Goal: Information Seeking & Learning: Check status

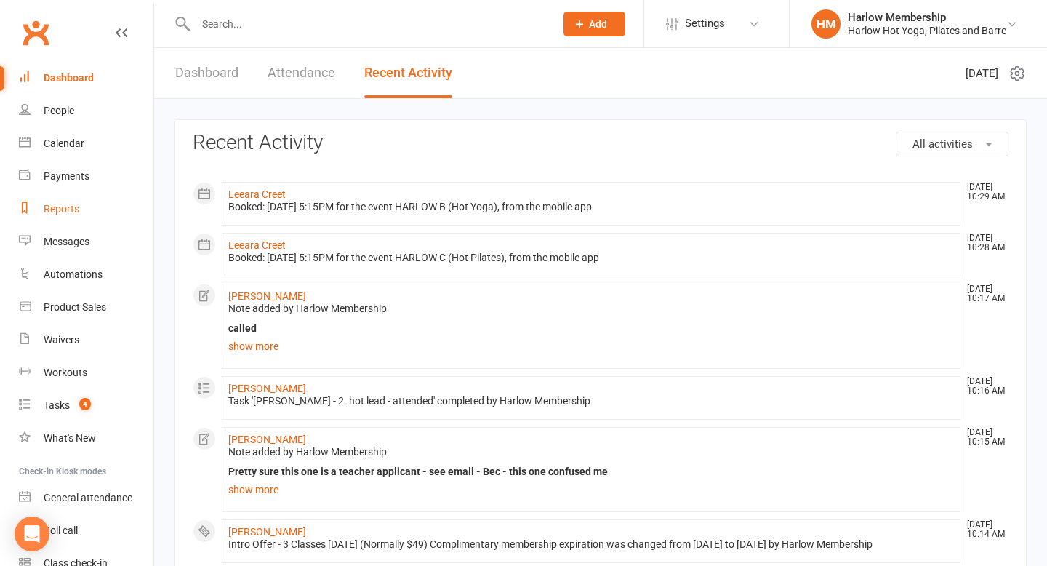
click at [71, 208] on div "Reports" at bounding box center [62, 209] width 36 height 12
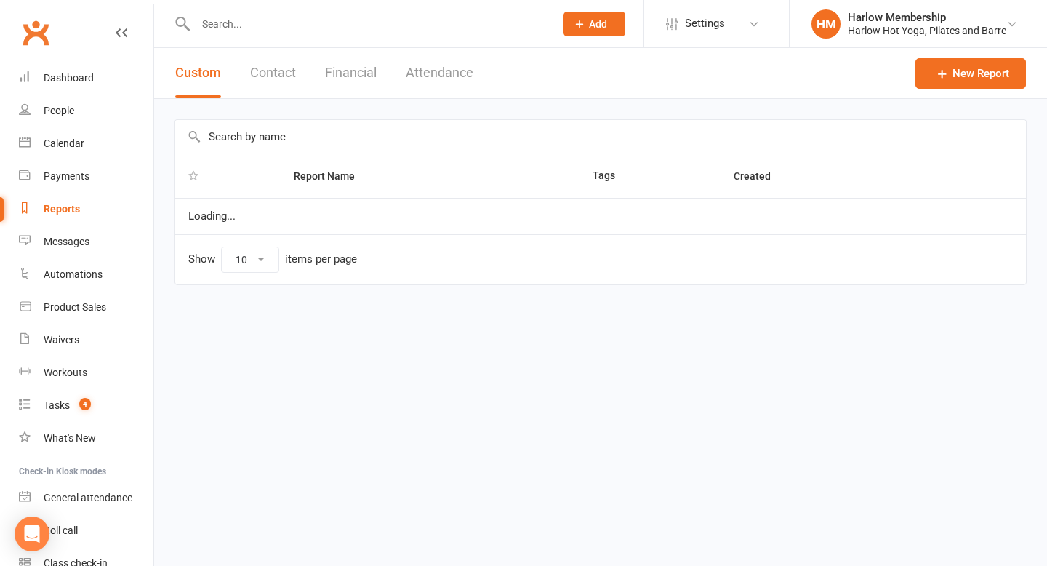
select select "100"
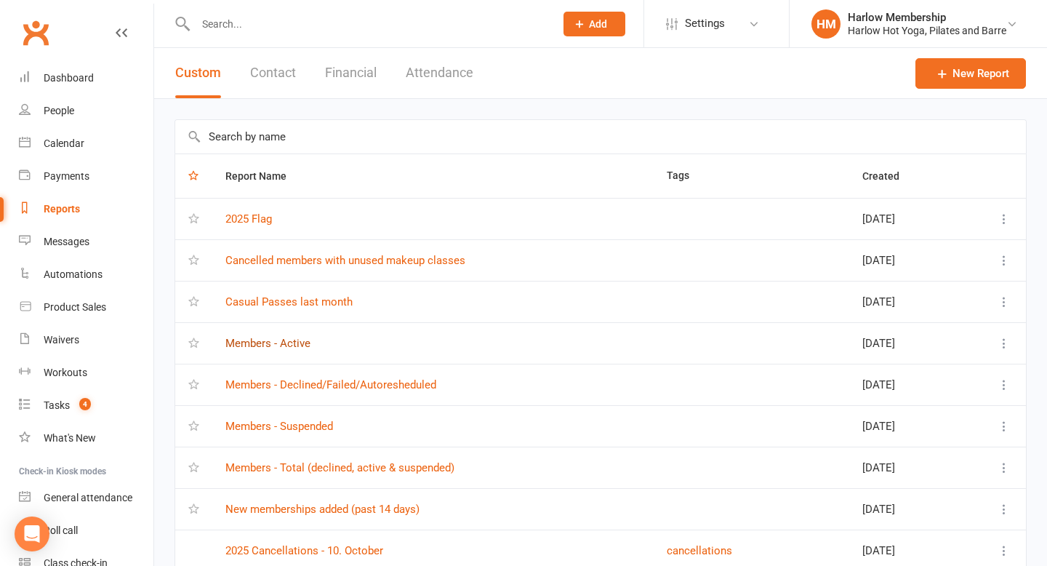
click at [270, 345] on link "Members - Active" at bounding box center [267, 343] width 85 height 13
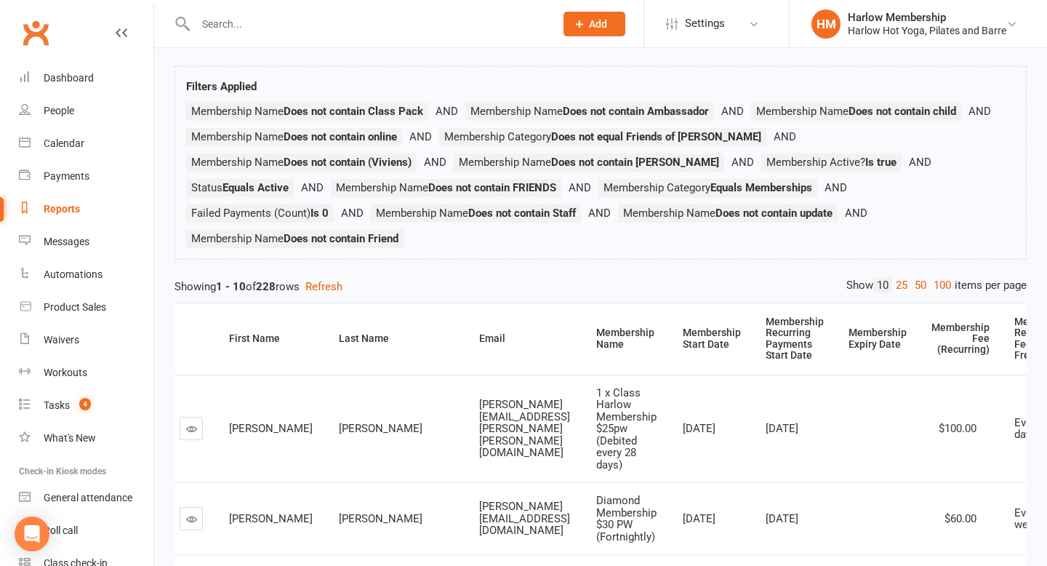
scroll to position [0, 11]
click at [52, 201] on link "Reports" at bounding box center [86, 209] width 134 height 33
select select "100"
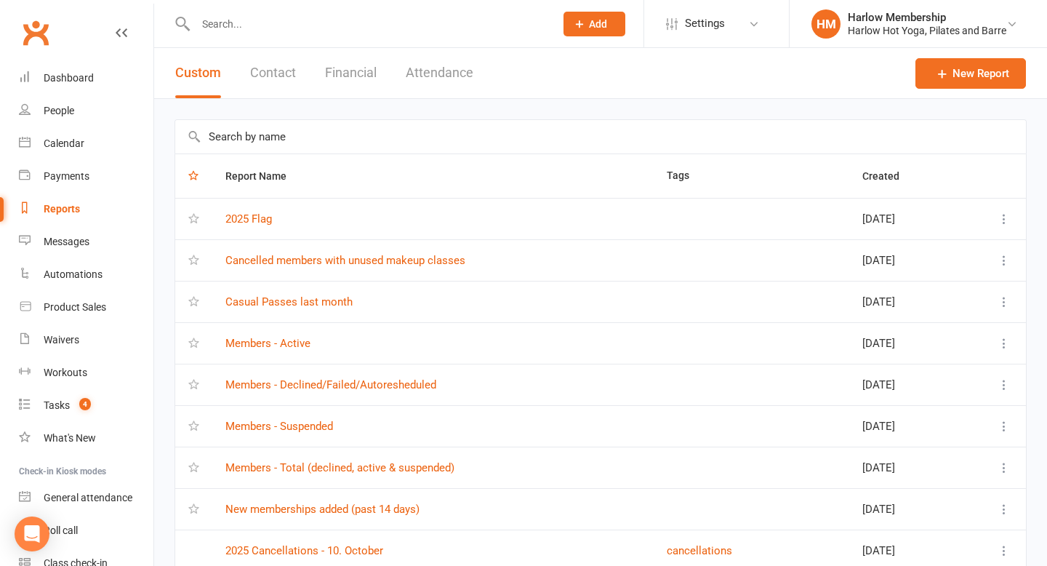
click at [294, 418] on td "Members - Suspended" at bounding box center [432, 425] width 441 height 41
click at [294, 426] on link "Members - Suspended" at bounding box center [279, 425] width 108 height 13
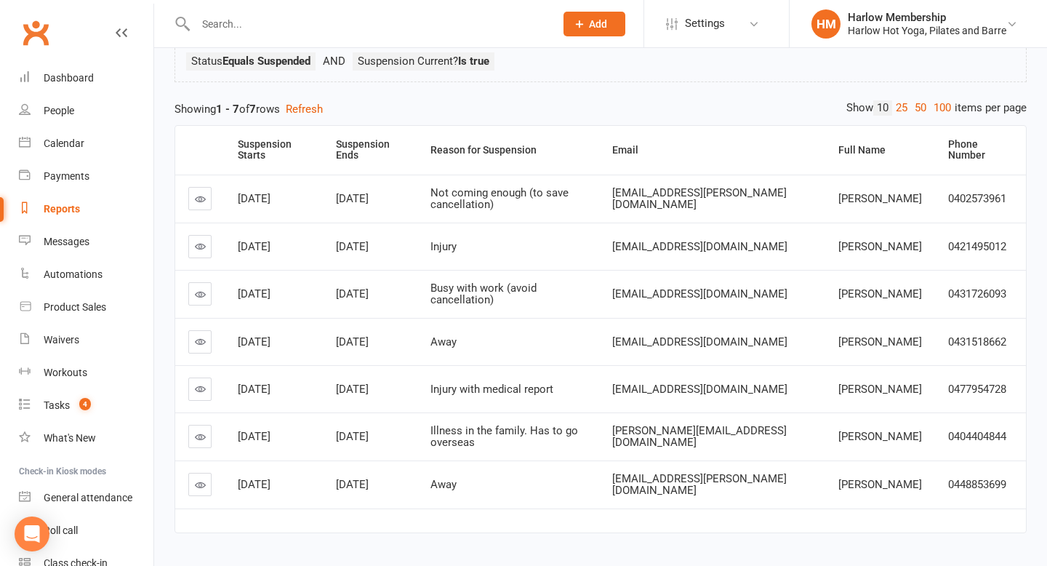
scroll to position [118, 0]
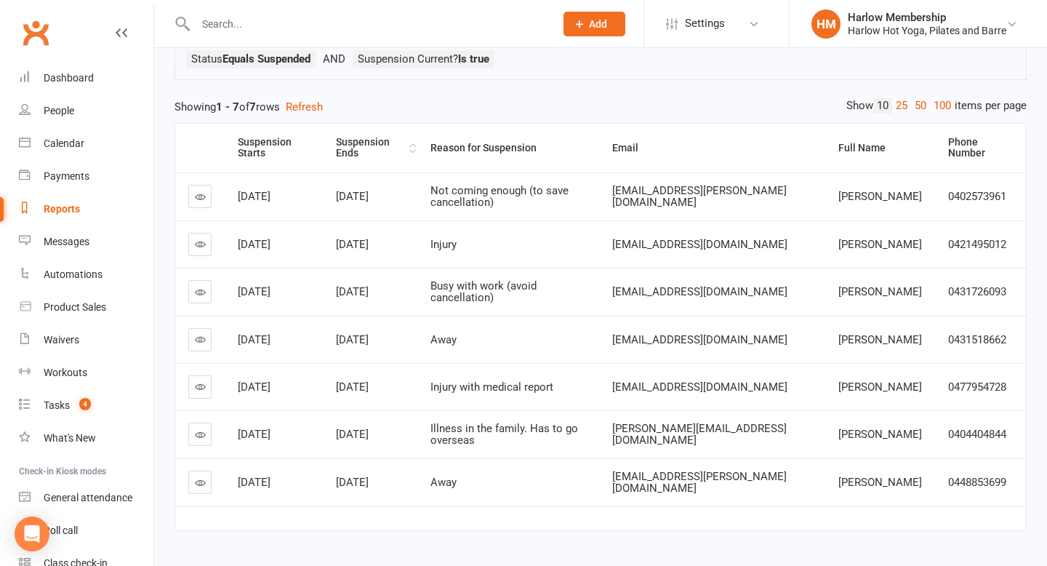
click at [367, 155] on div "Suspension Ends" at bounding box center [371, 148] width 70 height 23
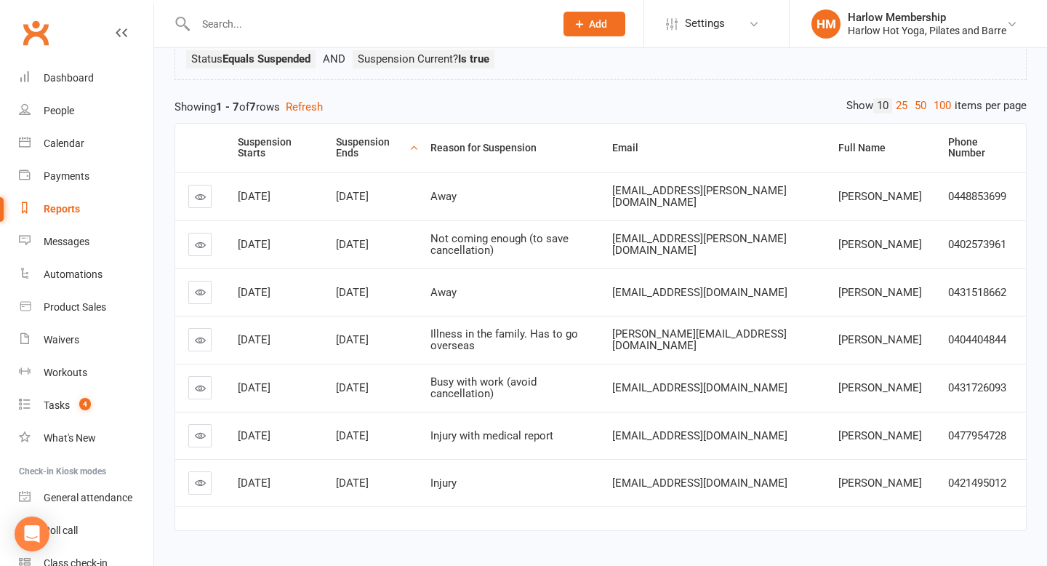
click at [71, 209] on div "Reports" at bounding box center [62, 209] width 36 height 12
select select "100"
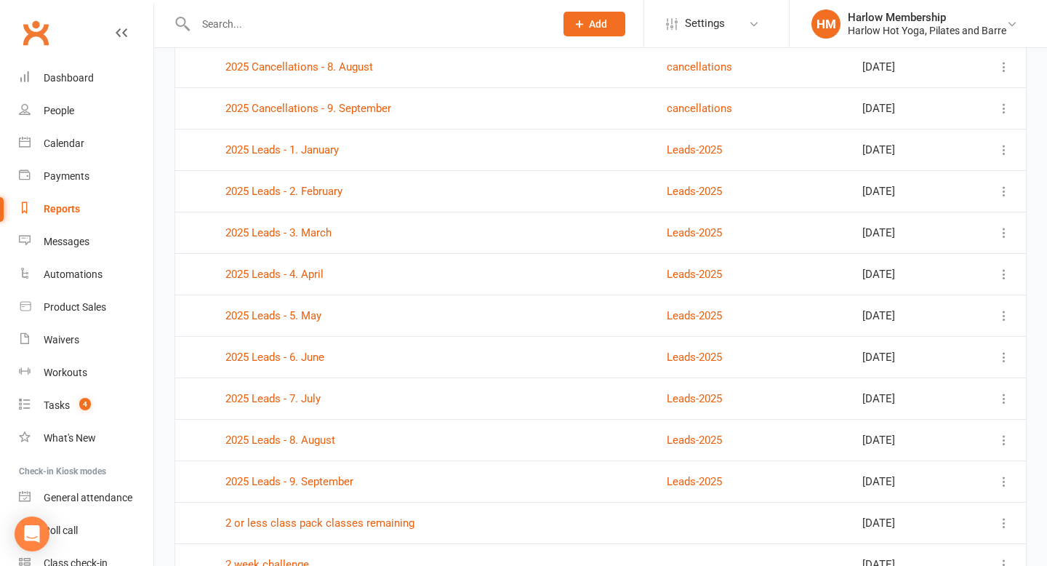
scroll to position [897, 0]
click at [81, 81] on div "Dashboard" at bounding box center [69, 78] width 50 height 12
